Goal: Information Seeking & Learning: Compare options

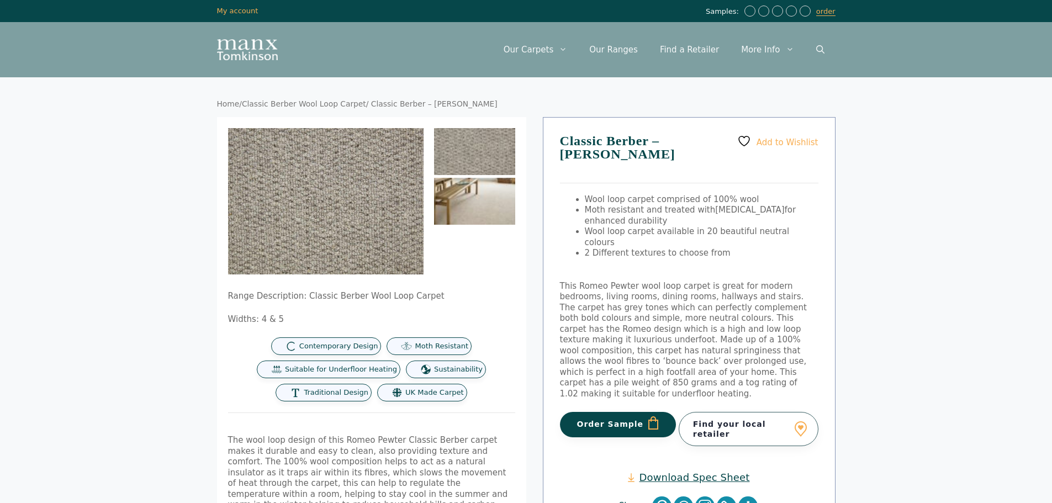
click at [485, 218] on img at bounding box center [474, 201] width 81 height 47
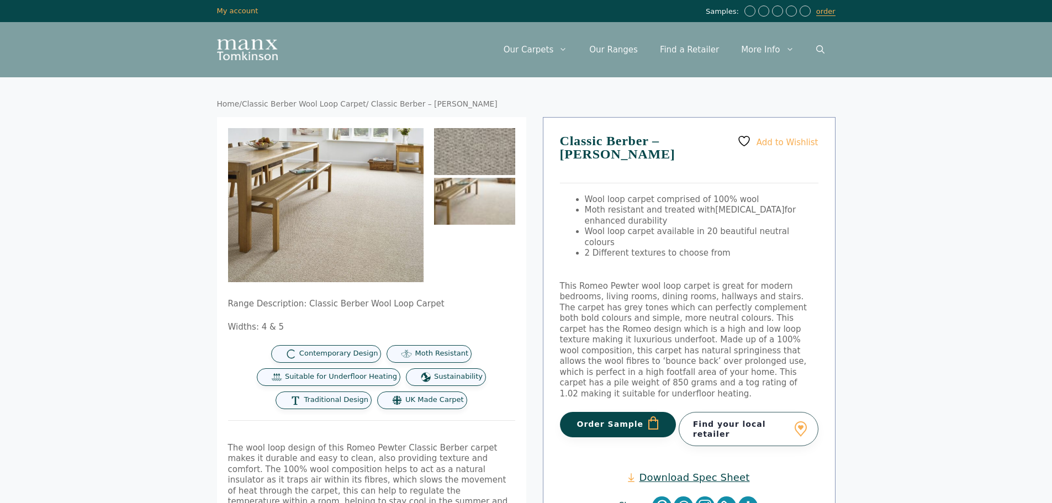
click at [475, 165] on img at bounding box center [474, 151] width 81 height 47
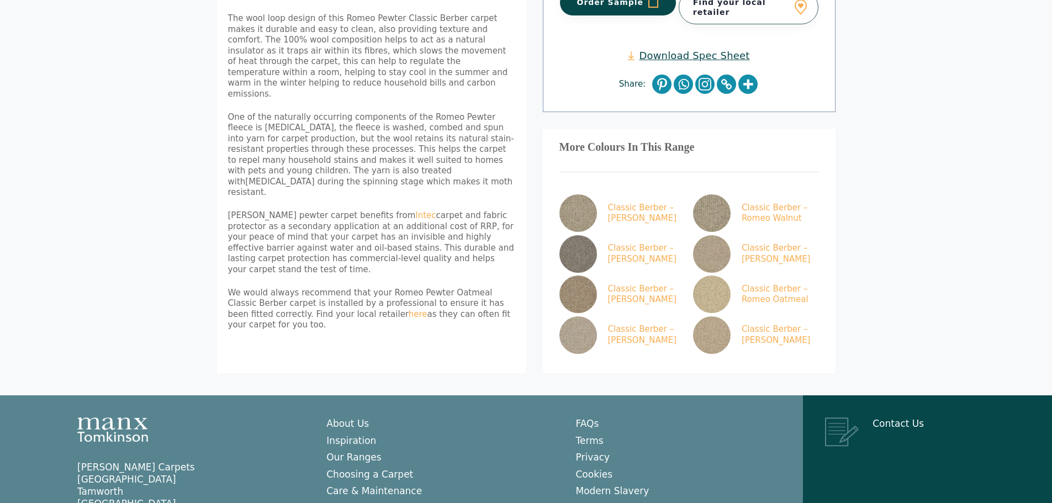
scroll to position [423, 0]
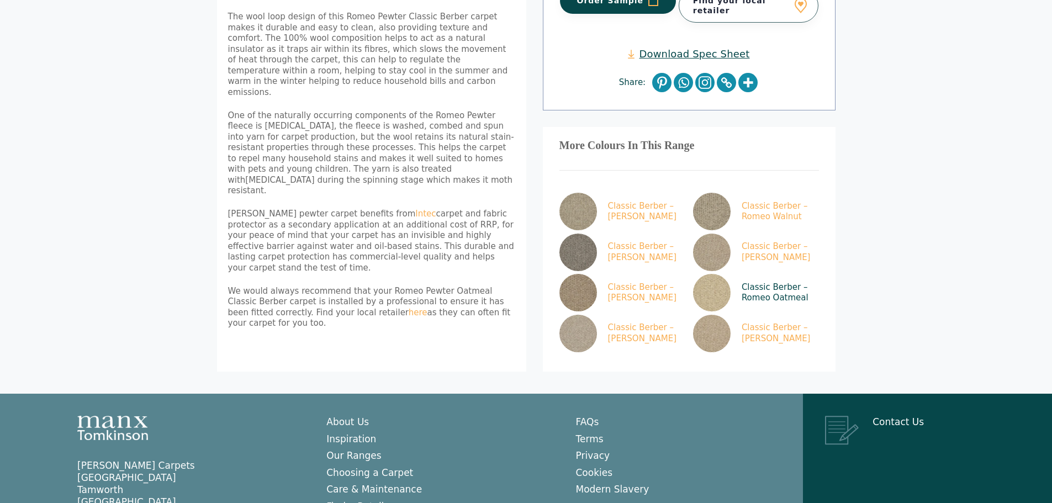
click at [706, 278] on img at bounding box center [712, 293] width 38 height 38
click at [572, 315] on img at bounding box center [578, 334] width 38 height 38
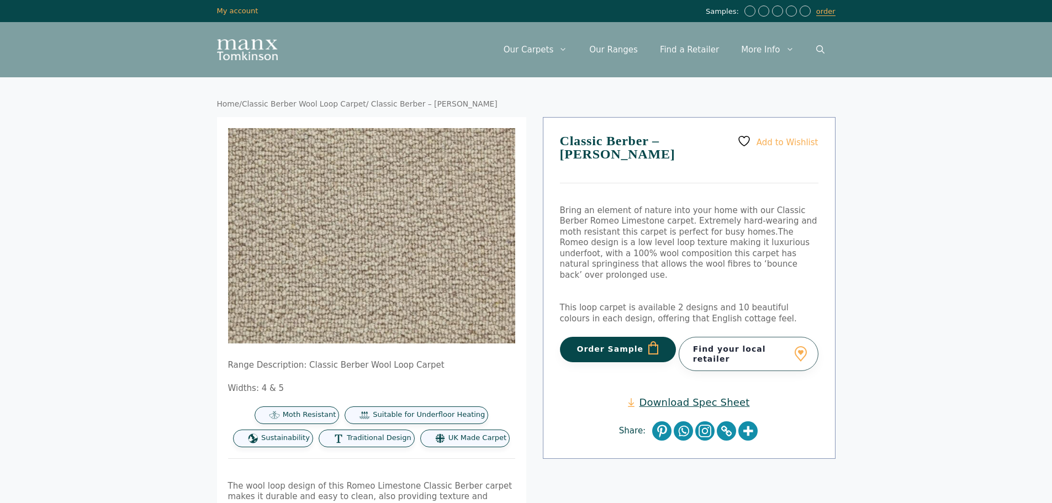
click at [21, 337] on body "Skip to content Samples: order My Account My account Menu Menu Our Carpets View…" at bounding box center [526, 512] width 1052 height 1025
